Goal: Find specific page/section: Find specific page/section

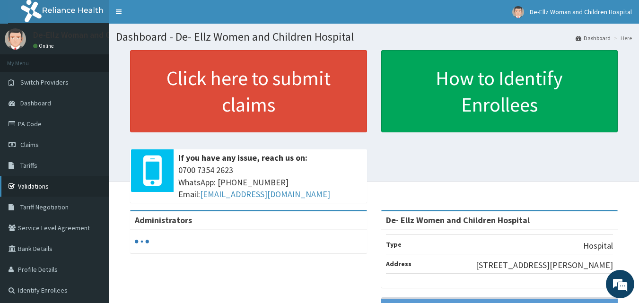
click at [40, 187] on link "Validations" at bounding box center [54, 186] width 109 height 21
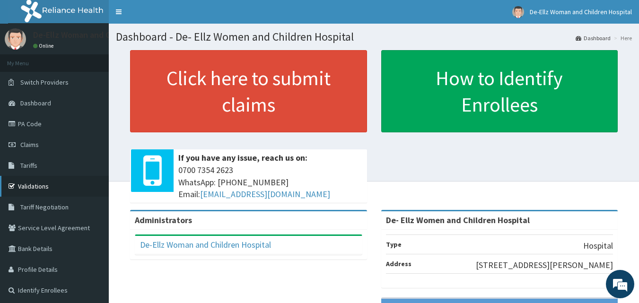
click at [30, 184] on link "Validations" at bounding box center [54, 186] width 109 height 21
